Goal: Information Seeking & Learning: Learn about a topic

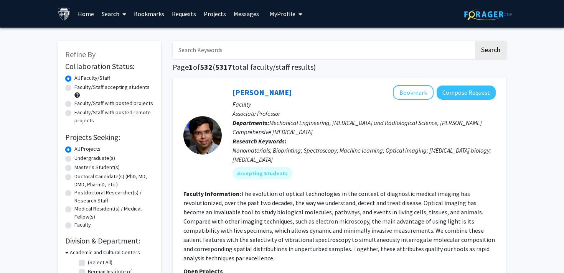
click at [230, 14] on link "Messages" at bounding box center [246, 13] width 33 height 27
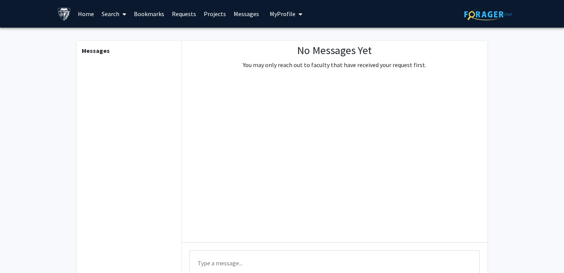
click at [182, 13] on link "Requests" at bounding box center [184, 13] width 32 height 27
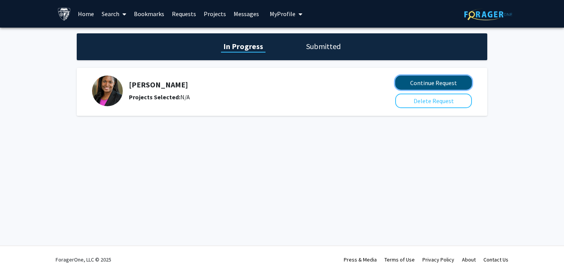
click at [410, 81] on button "Continue Request" at bounding box center [433, 83] width 77 height 14
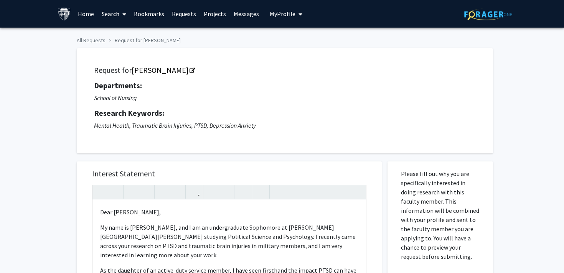
click at [173, 15] on link "Requests" at bounding box center [184, 13] width 32 height 27
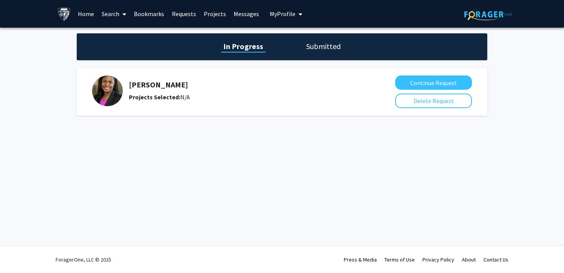
click at [326, 55] on div "In Progress Submitted" at bounding box center [282, 46] width 411 height 27
click at [319, 47] on h1 "Submitted" at bounding box center [323, 46] width 39 height 11
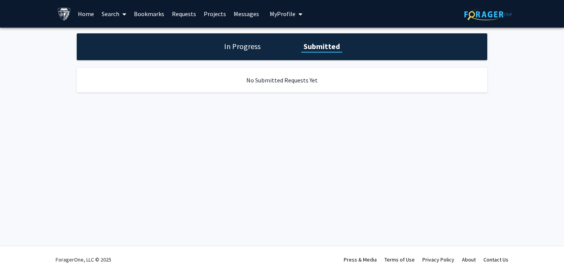
click at [231, 43] on h1 "In Progress" at bounding box center [242, 46] width 41 height 11
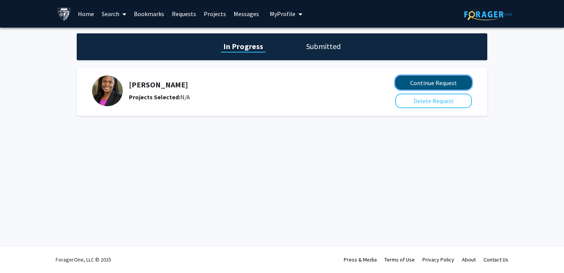
click at [420, 86] on button "Continue Request" at bounding box center [433, 83] width 77 height 14
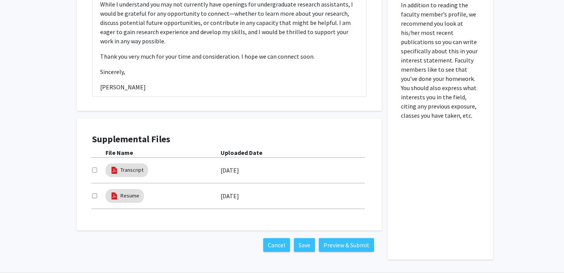
scroll to position [298, 0]
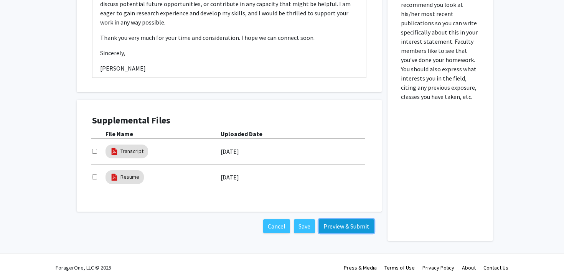
click at [339, 228] on button "Preview & Submit" at bounding box center [346, 227] width 55 height 14
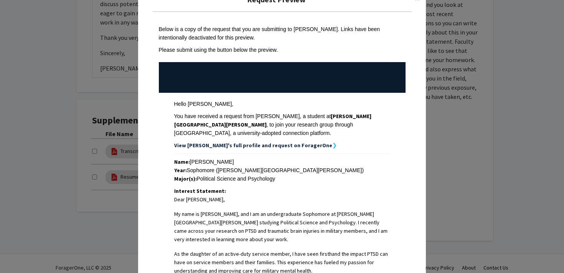
scroll to position [0, 0]
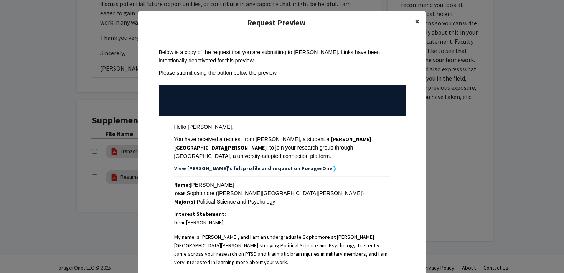
click at [419, 19] on span "×" at bounding box center [417, 21] width 5 height 12
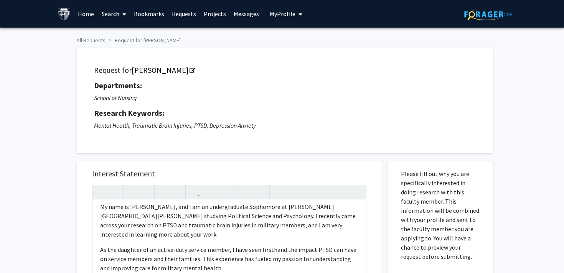
click at [86, 15] on link "Home" at bounding box center [86, 13] width 24 height 27
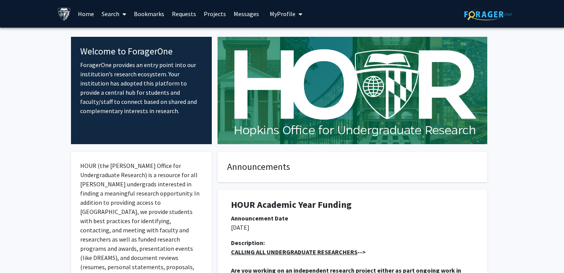
click at [126, 9] on span at bounding box center [122, 14] width 7 height 27
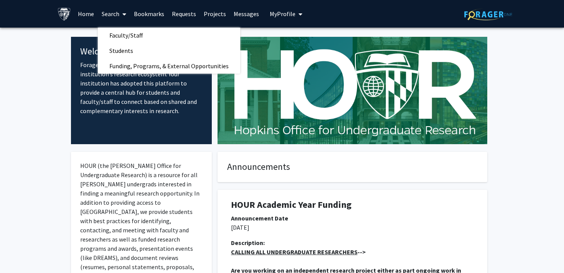
click at [240, 10] on link "Messages" at bounding box center [246, 13] width 33 height 27
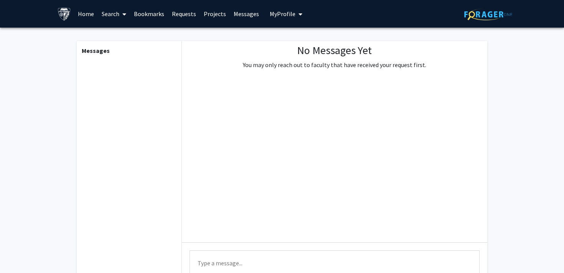
click at [206, 17] on link "Projects" at bounding box center [215, 13] width 30 height 27
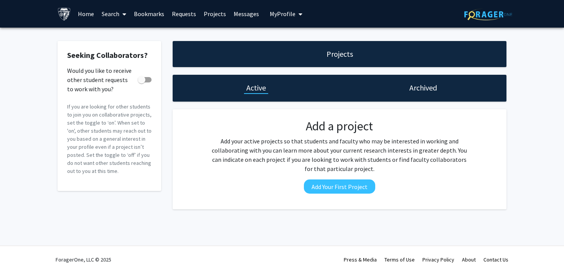
click at [180, 12] on link "Requests" at bounding box center [184, 13] width 32 height 27
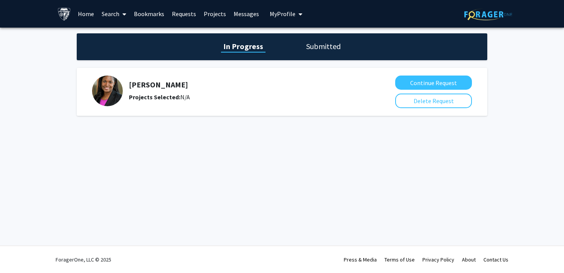
click at [344, 53] on div "In Progress Submitted" at bounding box center [282, 46] width 411 height 27
click at [336, 49] on h1 "Submitted" at bounding box center [323, 46] width 39 height 11
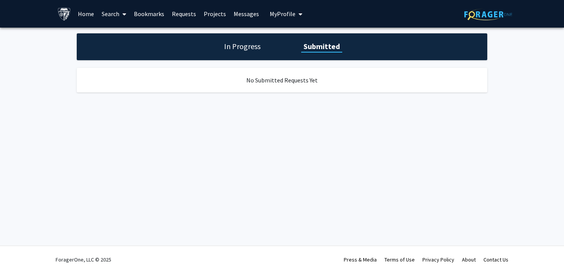
click at [258, 48] on h1 "In Progress" at bounding box center [242, 46] width 41 height 11
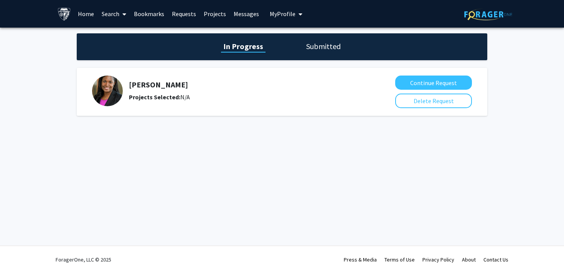
click at [502, 0] on link at bounding box center [488, 13] width 48 height 27
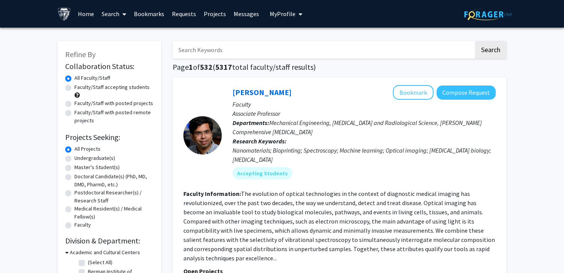
click at [485, 4] on link at bounding box center [488, 13] width 48 height 27
click at [66, 9] on img at bounding box center [64, 13] width 13 height 13
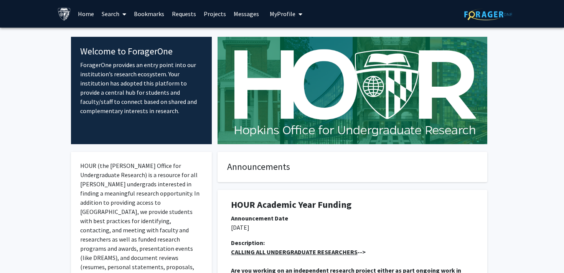
click at [170, 11] on link "Requests" at bounding box center [184, 13] width 32 height 27
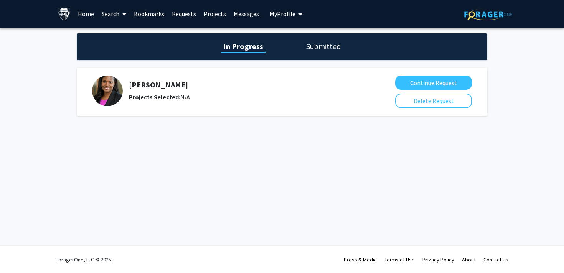
click at [152, 18] on link "Bookmarks" at bounding box center [149, 13] width 38 height 27
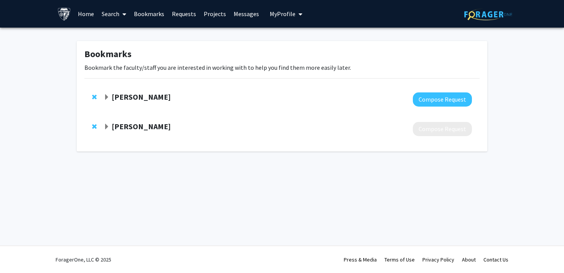
click at [124, 18] on span at bounding box center [122, 14] width 7 height 27
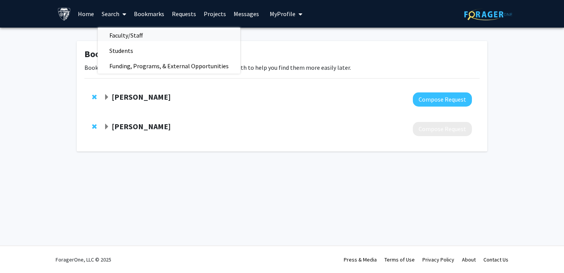
click at [129, 33] on span "Faculty/Staff" at bounding box center [126, 35] width 56 height 15
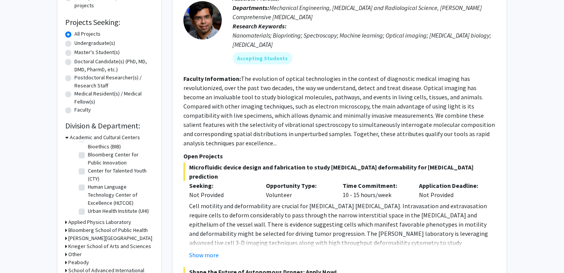
scroll to position [185, 0]
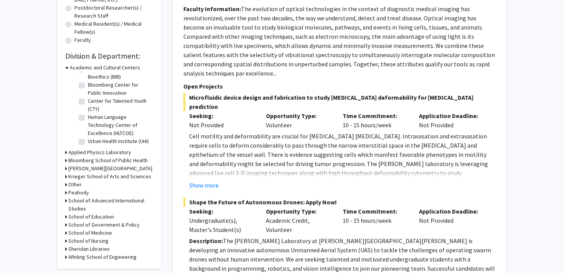
click at [95, 203] on h3 "School of Advanced International Studies" at bounding box center [110, 205] width 85 height 16
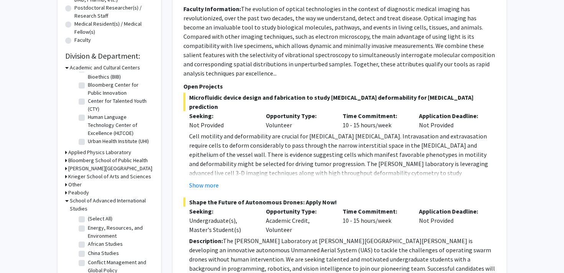
click at [95, 203] on h3 "School of Advanced International Studies" at bounding box center [112, 205] width 84 height 16
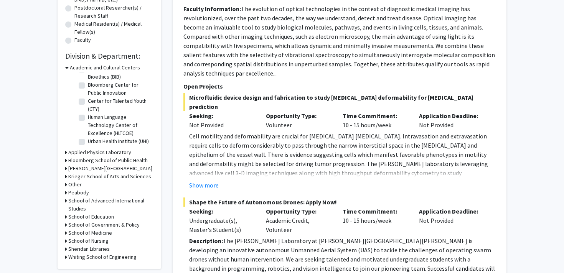
click at [93, 202] on h3 "School of Advanced International Studies" at bounding box center [110, 205] width 85 height 16
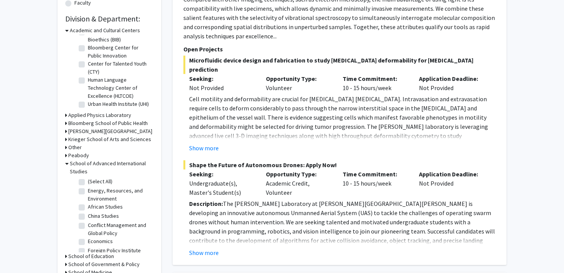
scroll to position [225, 0]
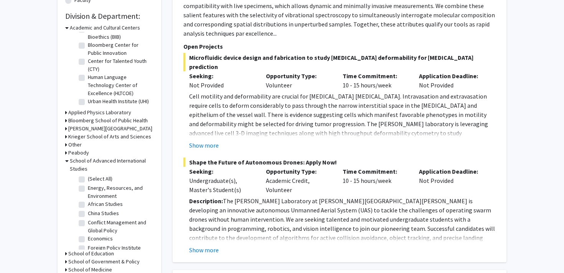
click at [94, 176] on label "(Select All)" at bounding box center [100, 179] width 25 height 8
click at [93, 176] on input "(Select All)" at bounding box center [90, 177] width 5 height 5
checkbox input "true"
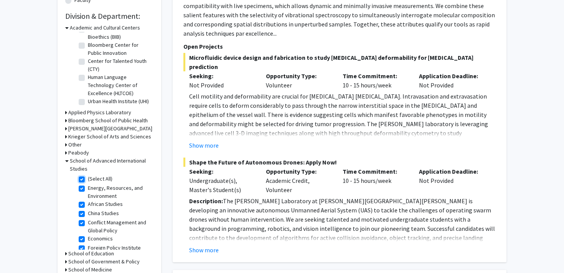
checkbox input "true"
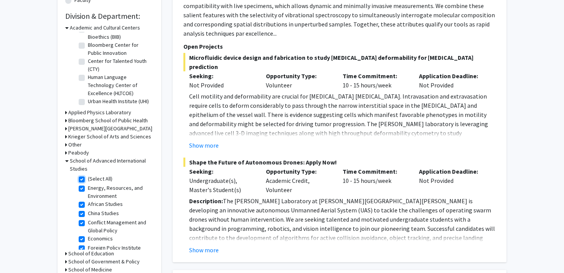
checkbox input "true"
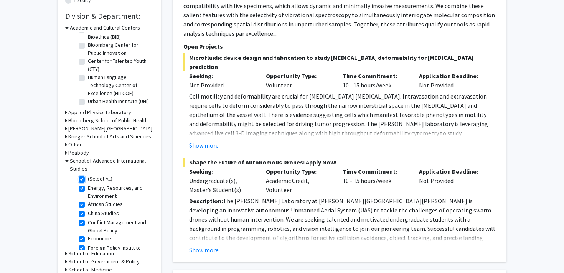
checkbox input "true"
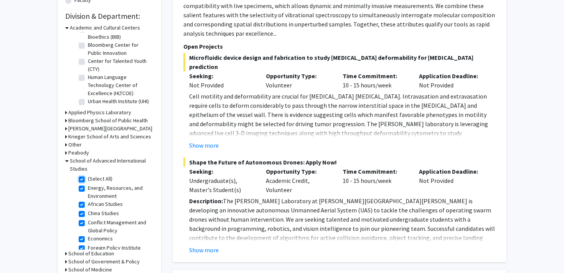
checkbox input "true"
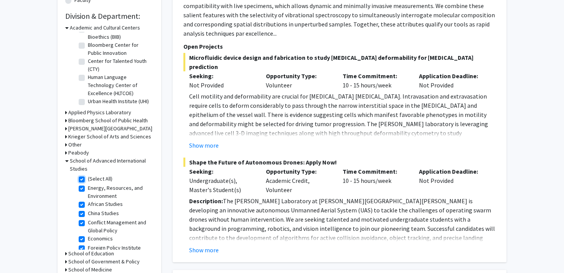
checkbox input "true"
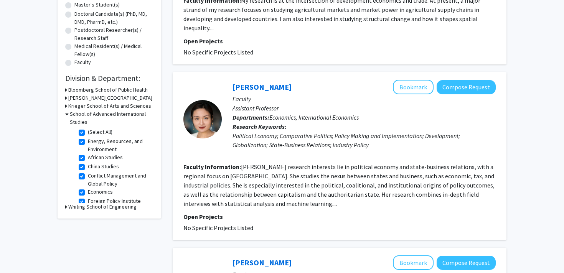
scroll to position [163, 0]
click at [88, 130] on label "(Select All)" at bounding box center [100, 132] width 25 height 8
click at [88, 130] on input "(Select All)" at bounding box center [90, 130] width 5 height 5
checkbox input "false"
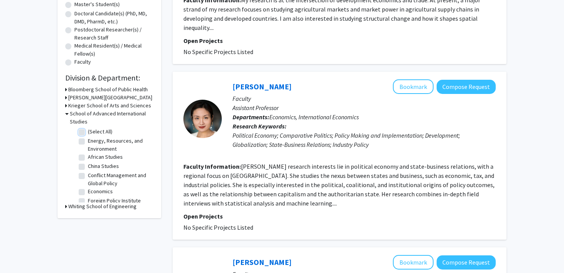
checkbox input "false"
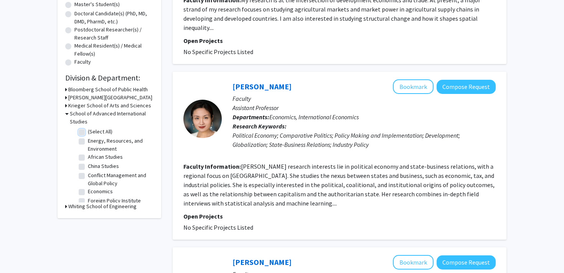
checkbox input "false"
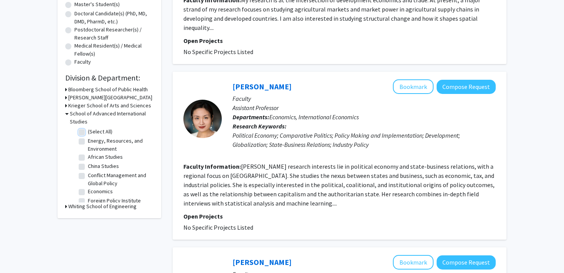
checkbox input "false"
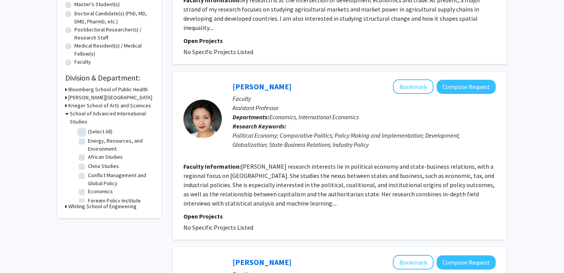
checkbox input "false"
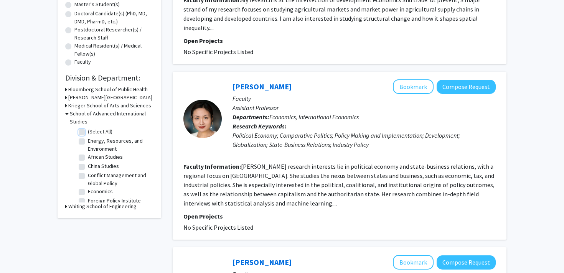
checkbox input "false"
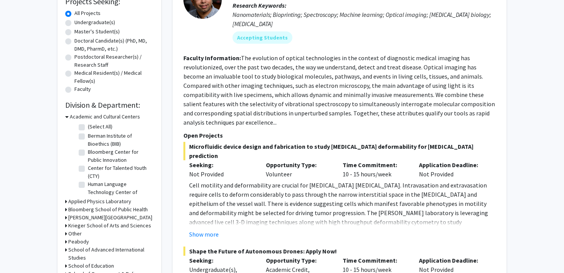
scroll to position [134, 0]
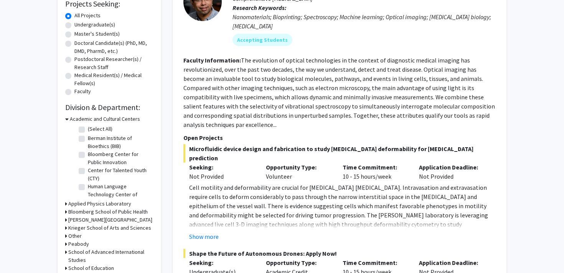
click at [88, 26] on label "Undergraduate(s)" at bounding box center [94, 25] width 41 height 8
click at [79, 26] on input "Undergraduate(s)" at bounding box center [76, 23] width 5 height 5
radio input "true"
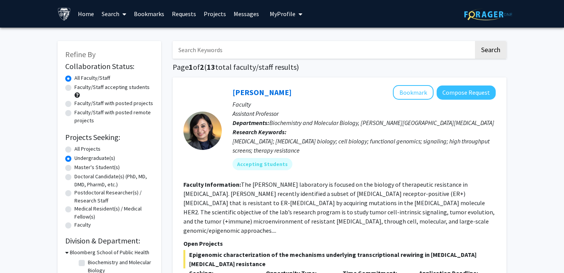
click at [272, 50] on input "Search Keywords" at bounding box center [323, 50] width 301 height 18
type input "psych"
click at [475, 41] on button "Search" at bounding box center [490, 50] width 31 height 18
radio input "true"
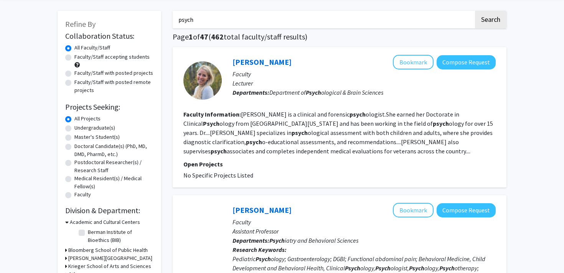
scroll to position [21, 0]
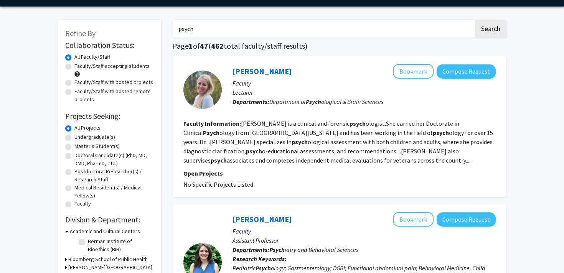
click at [89, 68] on label "Faculty/Staff accepting students" at bounding box center [111, 66] width 75 height 8
click at [79, 67] on input "Faculty/Staff accepting students" at bounding box center [76, 64] width 5 height 5
radio input "true"
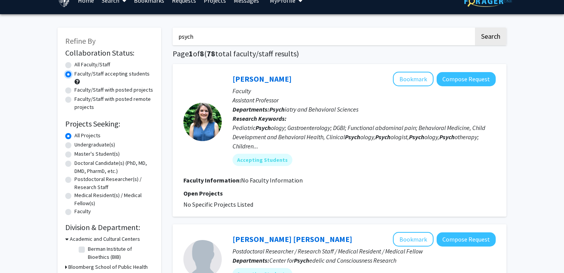
scroll to position [15, 0]
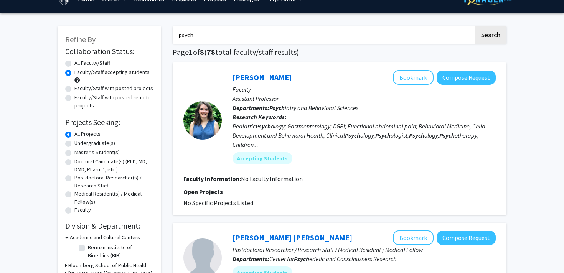
click at [249, 76] on link "[PERSON_NAME]" at bounding box center [262, 78] width 59 height 10
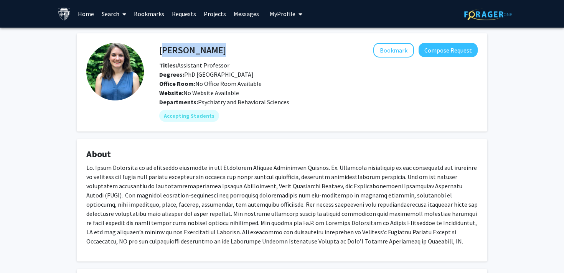
drag, startPoint x: 160, startPoint y: 50, endPoint x: 223, endPoint y: 51, distance: 62.9
click at [223, 51] on div "[PERSON_NAME] Bookmark Compose Request" at bounding box center [319, 50] width 330 height 15
copy h4 "[PERSON_NAME]"
click at [124, 112] on fg-profile-picture at bounding box center [115, 82] width 58 height 79
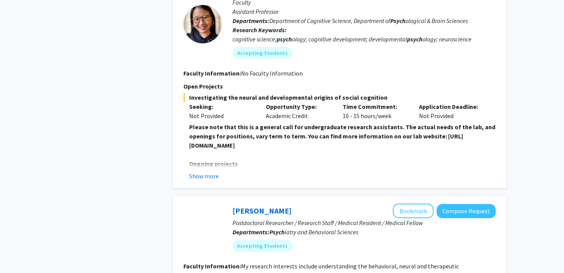
scroll to position [421, 0]
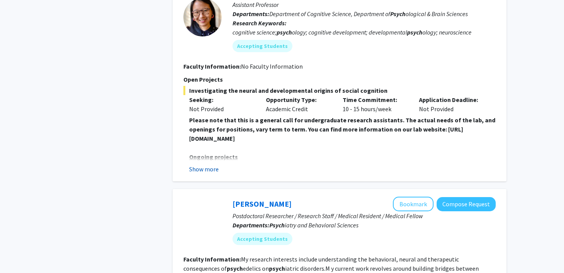
click at [201, 165] on button "Show more" at bounding box center [204, 169] width 30 height 9
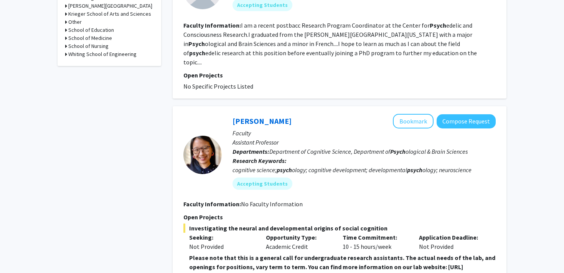
scroll to position [283, 0]
click at [250, 116] on link "[PERSON_NAME]" at bounding box center [262, 121] width 59 height 10
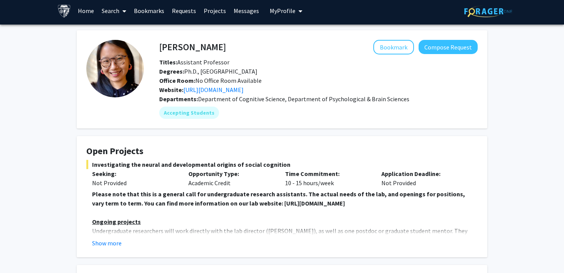
scroll to position [4, 0]
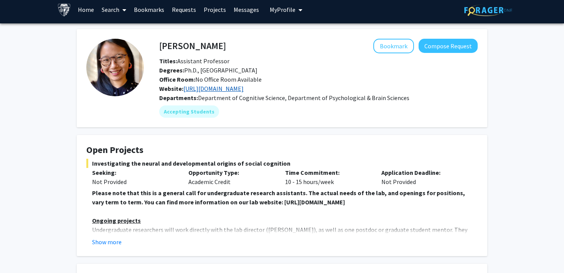
click at [225, 89] on link "[URL][DOMAIN_NAME]" at bounding box center [213, 89] width 60 height 8
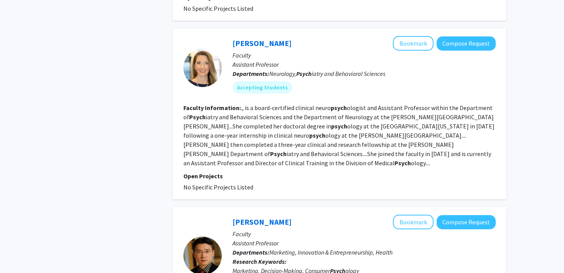
scroll to position [1461, 0]
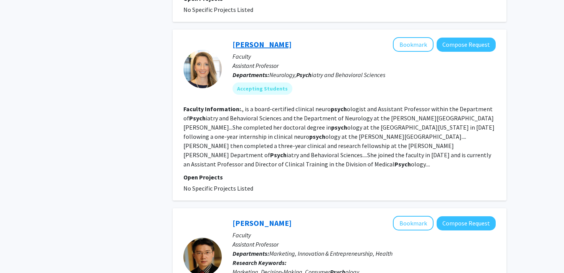
click at [246, 40] on link "[PERSON_NAME]" at bounding box center [262, 45] width 59 height 10
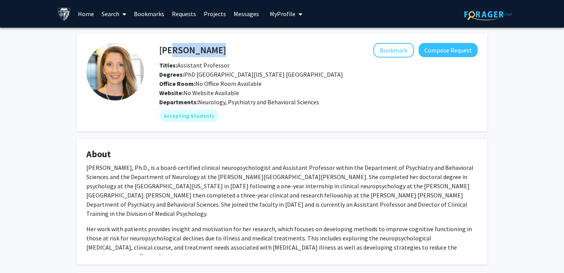
drag, startPoint x: 167, startPoint y: 50, endPoint x: 272, endPoint y: 49, distance: 105.2
click at [272, 49] on div "[PERSON_NAME] Bookmark Compose Request" at bounding box center [319, 50] width 330 height 15
click at [158, 45] on div "[PERSON_NAME] Bookmark Compose Request" at bounding box center [319, 50] width 330 height 15
drag, startPoint x: 160, startPoint y: 50, endPoint x: 231, endPoint y: 54, distance: 71.5
click at [231, 54] on div "[PERSON_NAME] Bookmark Compose Request" at bounding box center [319, 50] width 330 height 15
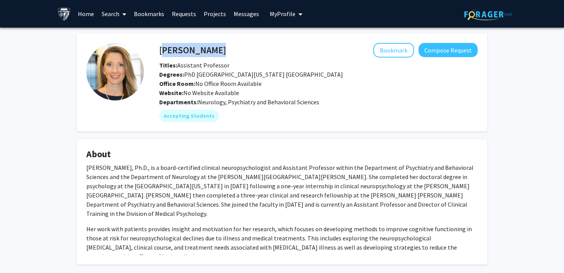
copy h4 "[PERSON_NAME]"
click at [390, 53] on button "Bookmark" at bounding box center [393, 50] width 41 height 15
click at [144, 14] on link "Bookmarks" at bounding box center [149, 13] width 38 height 27
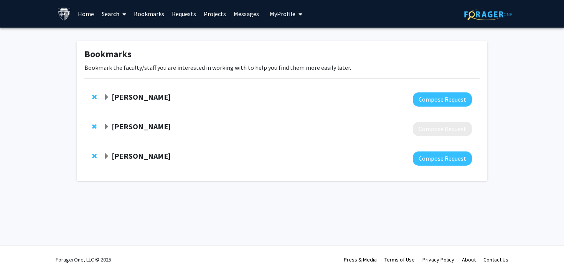
click at [116, 16] on link "Search" at bounding box center [114, 13] width 32 height 27
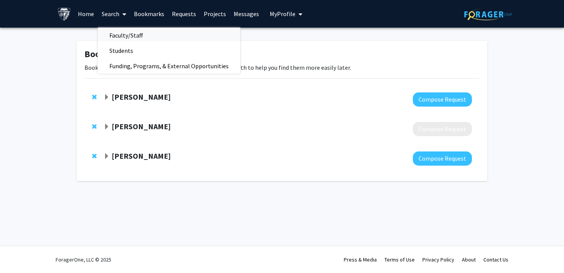
click at [124, 38] on span "Faculty/Staff" at bounding box center [126, 35] width 56 height 15
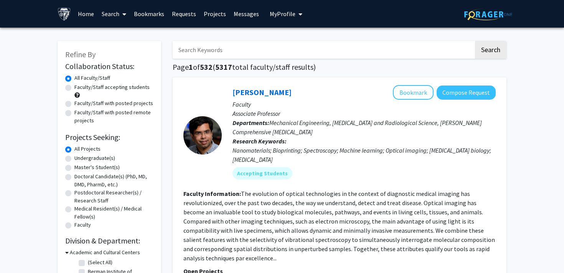
click at [119, 86] on label "Faculty/Staff accepting students" at bounding box center [111, 87] width 75 height 8
click at [79, 86] on input "Faculty/Staff accepting students" at bounding box center [76, 85] width 5 height 5
radio input "true"
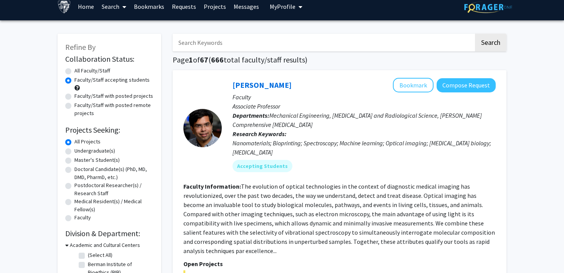
click at [96, 153] on label "Undergraduate(s)" at bounding box center [94, 151] width 41 height 8
click at [79, 152] on input "Undergraduate(s)" at bounding box center [76, 149] width 5 height 5
radio input "true"
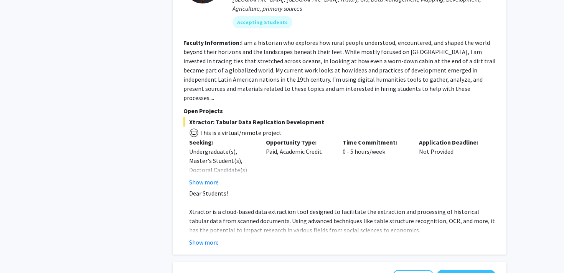
scroll to position [1666, 0]
